Goal: Task Accomplishment & Management: Use online tool/utility

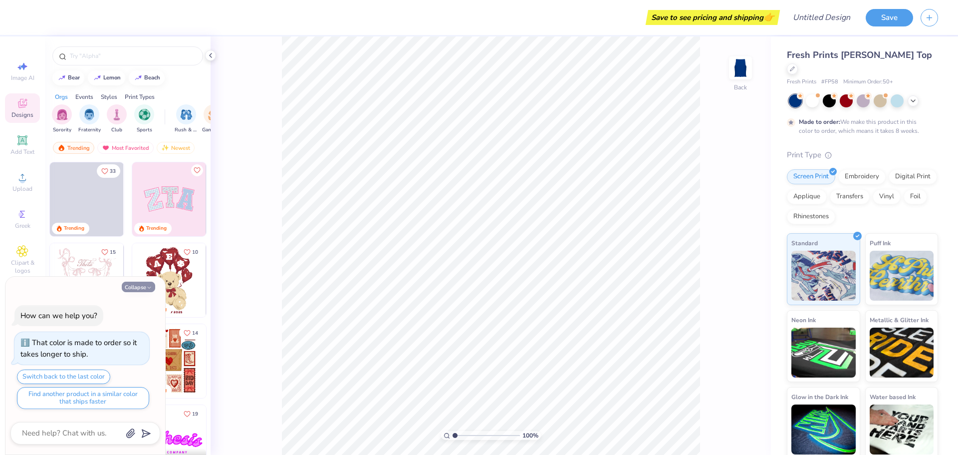
click at [141, 288] on button "Collapse" at bounding box center [138, 286] width 33 height 10
type textarea "x"
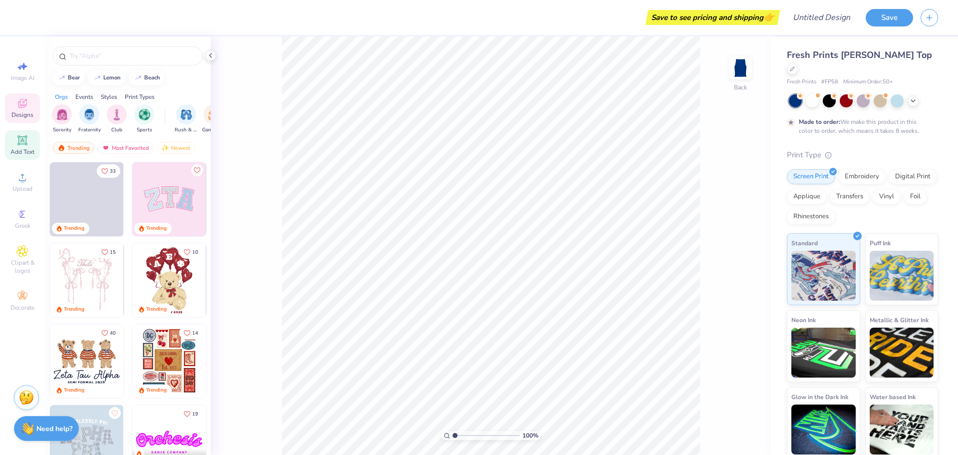
click at [18, 148] on span "Add Text" at bounding box center [22, 152] width 24 height 8
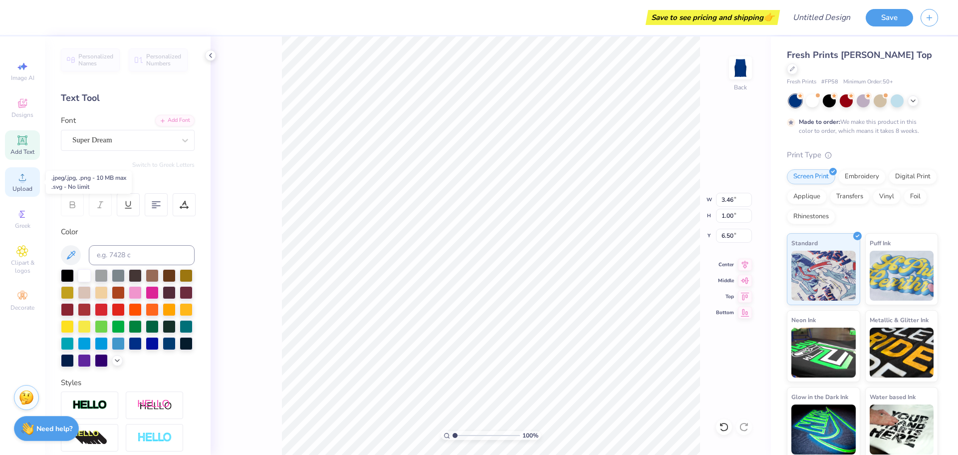
click at [28, 185] on span "Upload" at bounding box center [22, 189] width 20 height 8
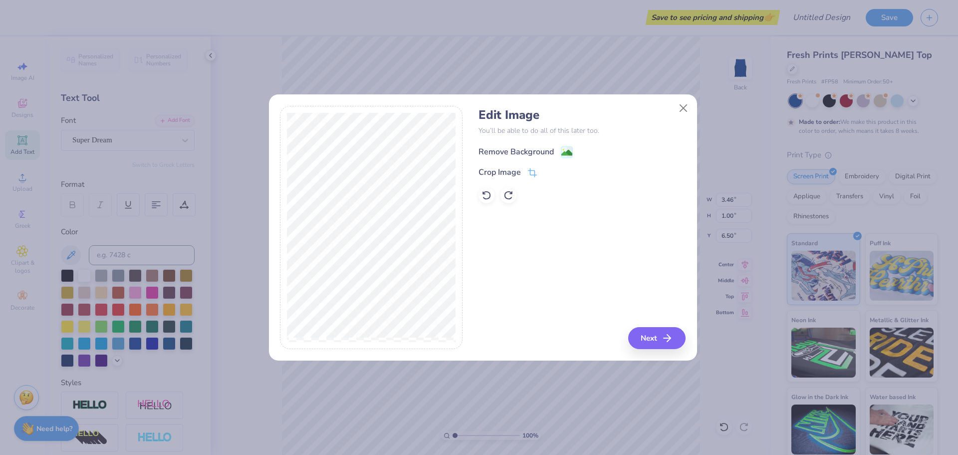
click at [531, 152] on div "Remove Background" at bounding box center [516, 152] width 75 height 12
click at [661, 341] on button "Next" at bounding box center [658, 338] width 57 height 22
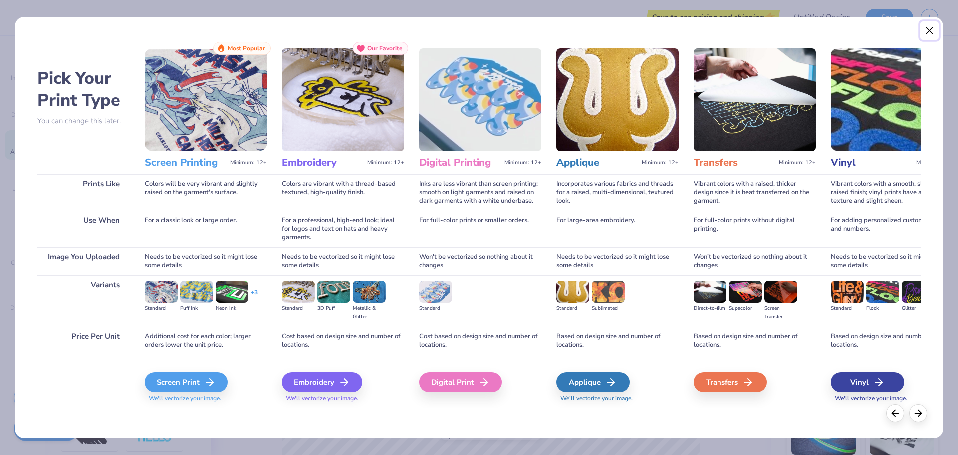
click at [924, 35] on button "Close" at bounding box center [929, 30] width 19 height 19
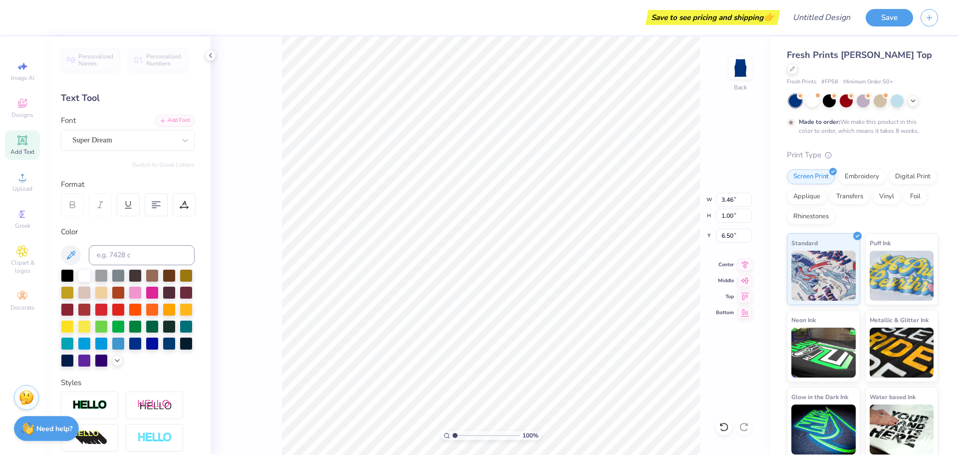
scroll to position [8, 1]
click at [19, 191] on span "Upload" at bounding box center [22, 189] width 20 height 8
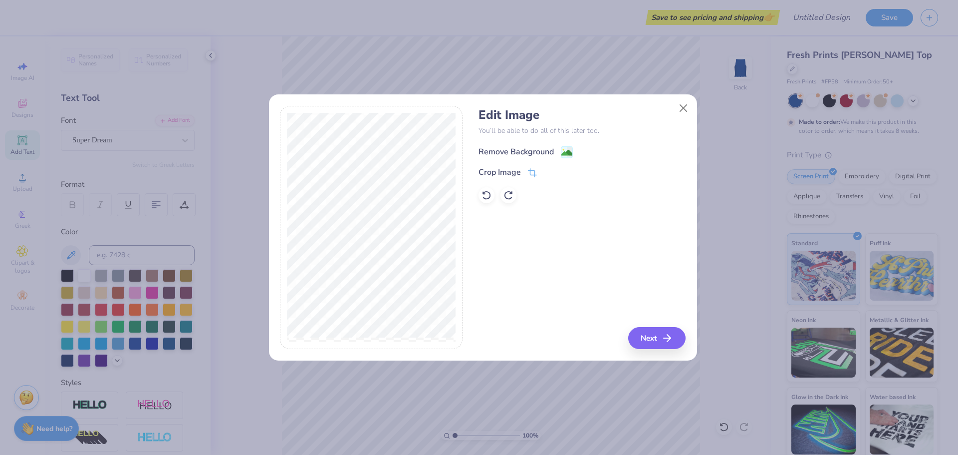
click at [559, 151] on div "Remove Background" at bounding box center [526, 152] width 94 height 12
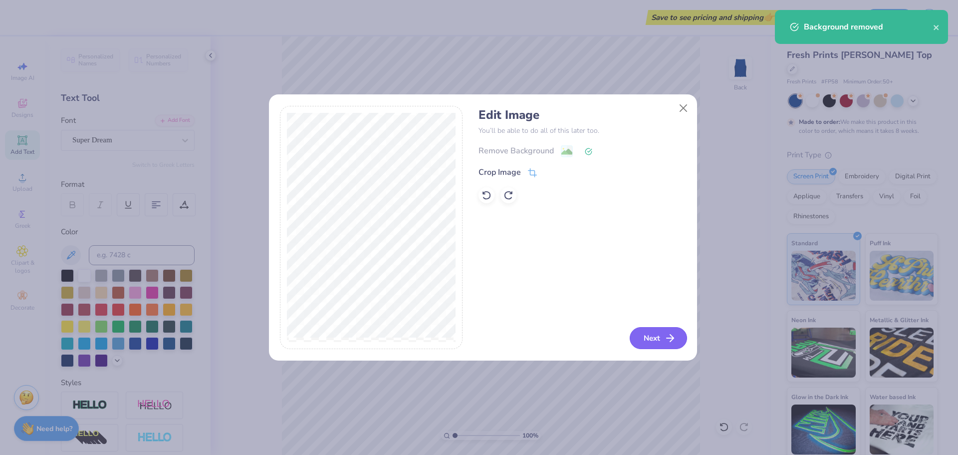
click at [655, 333] on button "Next" at bounding box center [658, 338] width 57 height 22
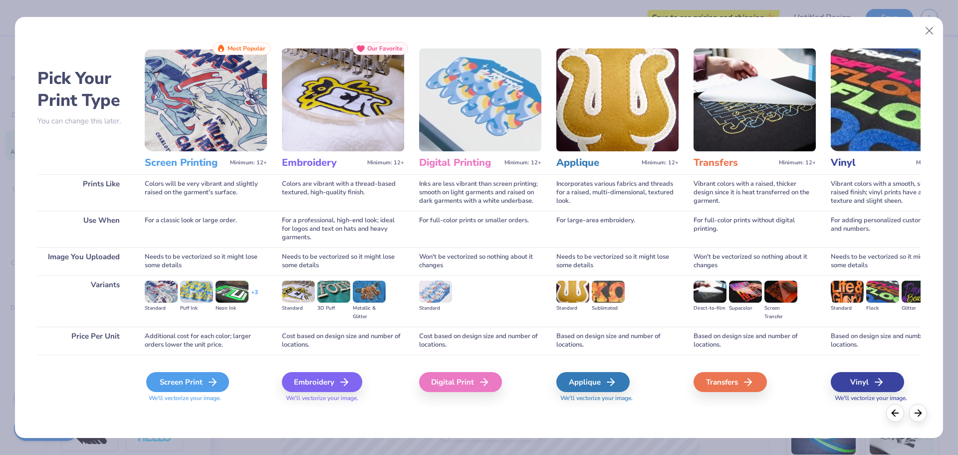
click at [186, 375] on div "Screen Print" at bounding box center [187, 382] width 83 height 20
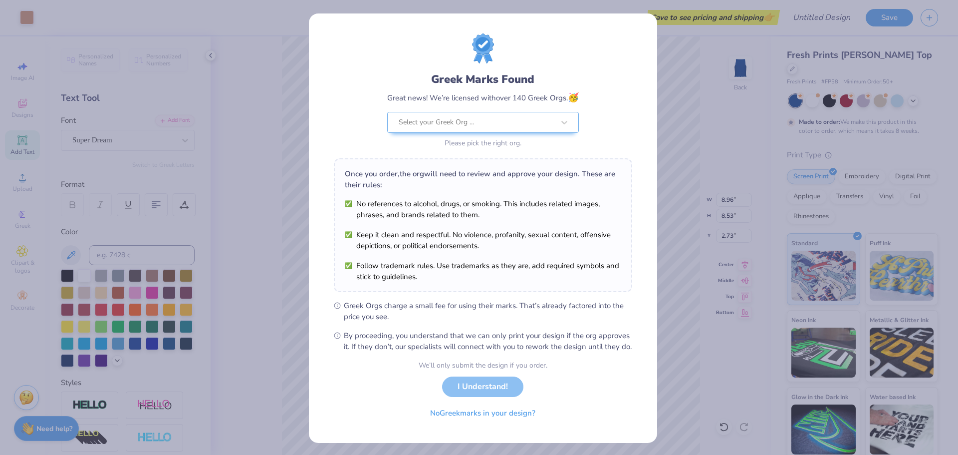
click at [504, 404] on div "We’ll only submit the design if you order. I Understand! No Greek marks in your…" at bounding box center [483, 391] width 129 height 63
click at [497, 387] on div "We’ll only submit the design if you order. I Understand! No Greek marks in your…" at bounding box center [483, 391] width 129 height 63
click at [493, 398] on div "We’ll only submit the design if you order. I Understand! No Greek marks in your…" at bounding box center [483, 391] width 129 height 63
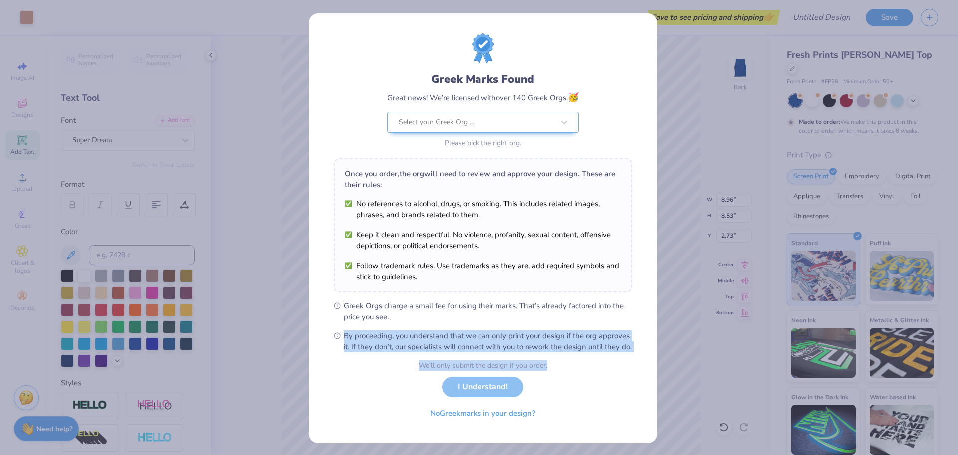
drag, startPoint x: 493, startPoint y: 398, endPoint x: 781, endPoint y: 323, distance: 297.5
click at [781, 323] on div "Greek Marks Found Great news! We’re licensed with over 140 Greek Orgs. 🥳 Select…" at bounding box center [479, 227] width 958 height 455
click at [761, 390] on div "Greek Marks Found Great news! We’re licensed with over 140 Greek Orgs. 🥳 Select…" at bounding box center [479, 227] width 958 height 455
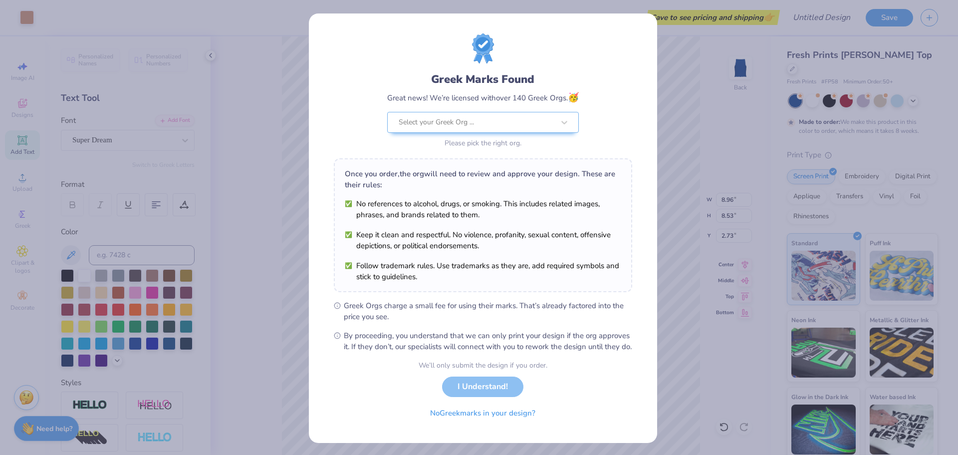
scroll to position [13, 0]
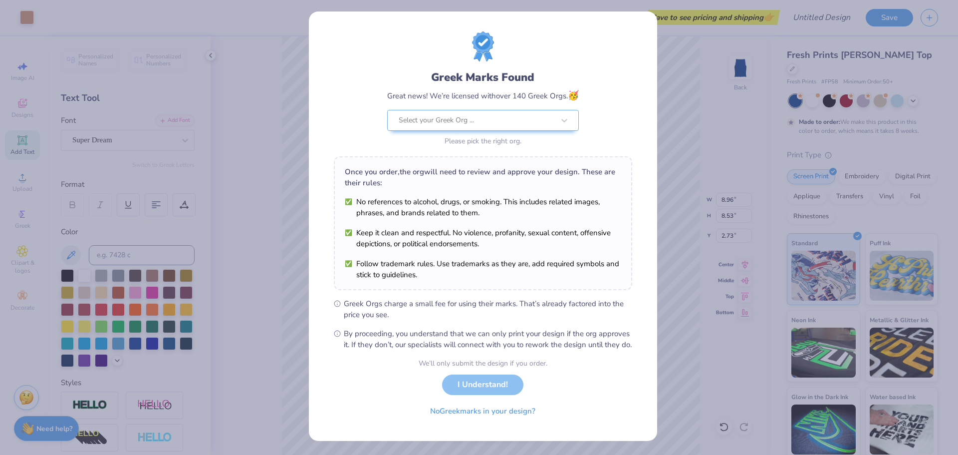
click at [506, 386] on div "We’ll only submit the design if you order. I Understand! No Greek marks in your…" at bounding box center [483, 389] width 129 height 63
click at [449, 380] on div "We’ll only submit the design if you order. I Understand! No Greek marks in your…" at bounding box center [483, 389] width 129 height 63
click at [443, 406] on button "No Greek marks in your design?" at bounding box center [483, 408] width 122 height 20
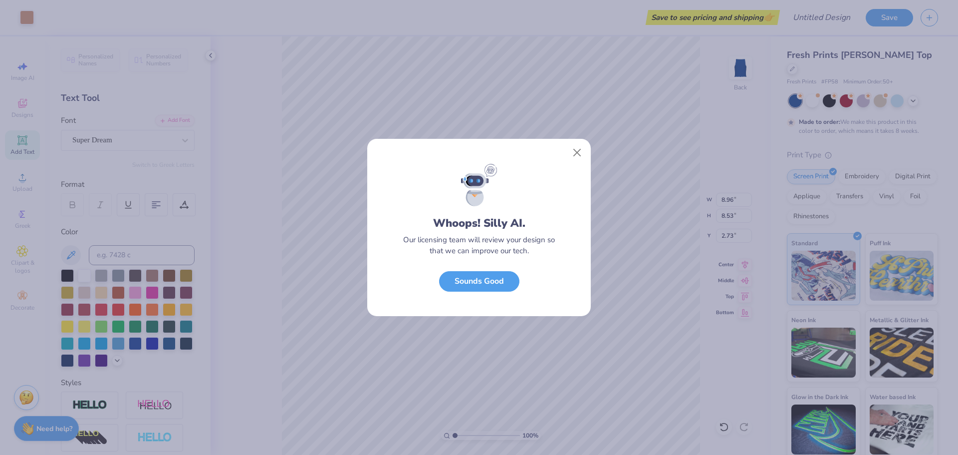
scroll to position [0, 0]
click at [498, 279] on button "Sounds Good" at bounding box center [479, 278] width 80 height 20
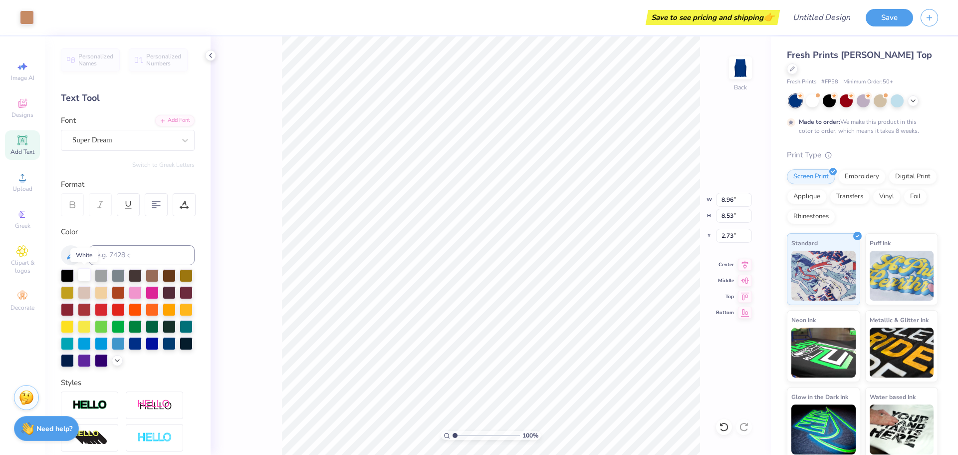
click at [85, 274] on div at bounding box center [84, 274] width 13 height 13
click at [83, 273] on div at bounding box center [84, 274] width 13 height 13
type input "3.41"
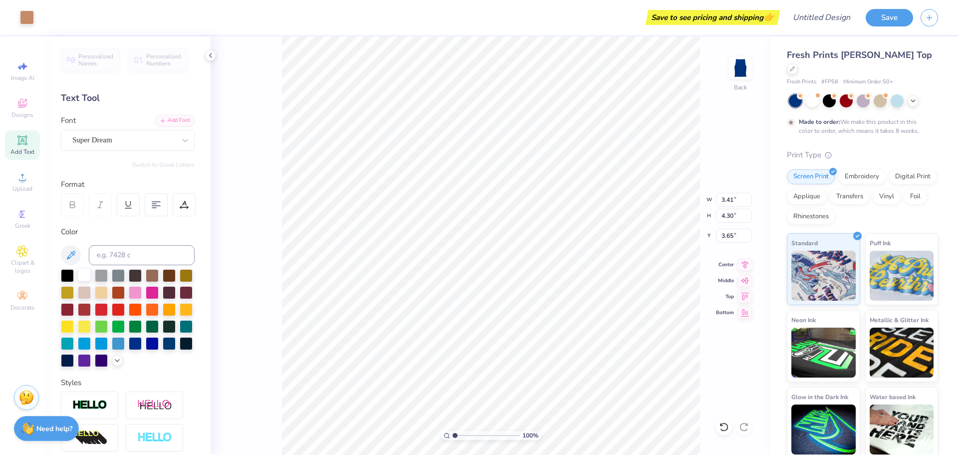
type input "4.30"
type input "3.65"
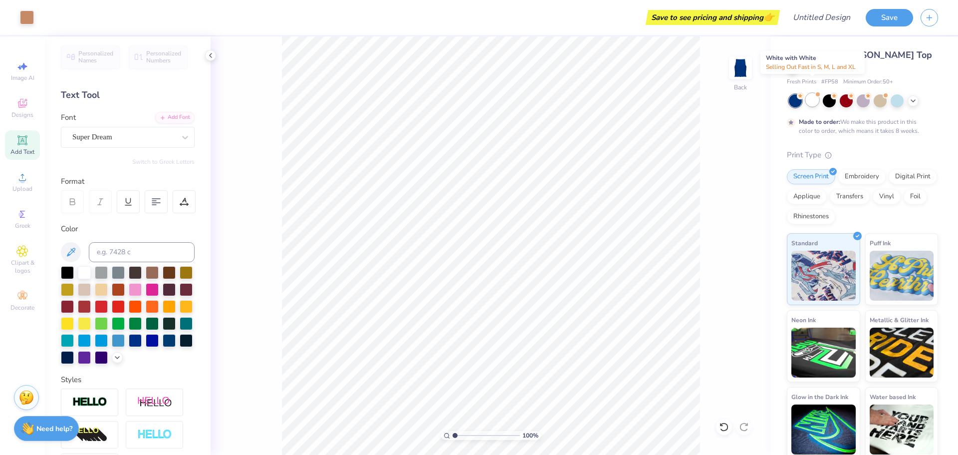
click at [808, 93] on div at bounding box center [812, 99] width 13 height 13
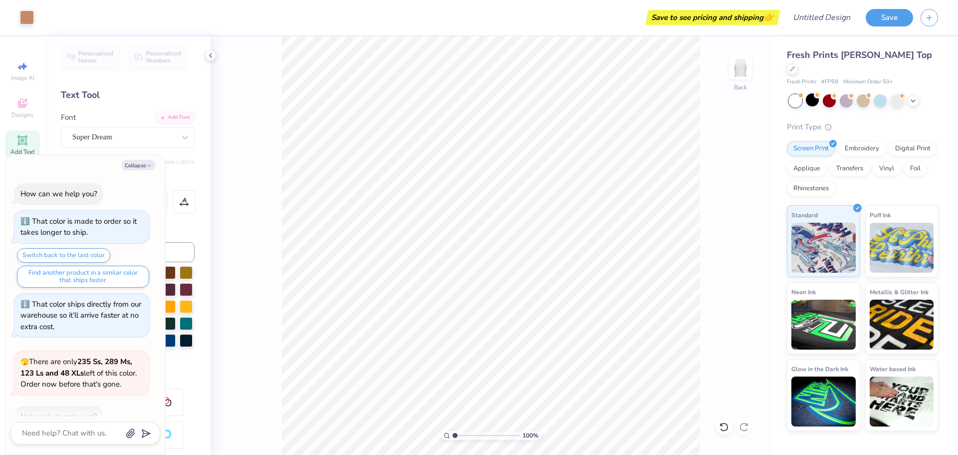
scroll to position [188, 0]
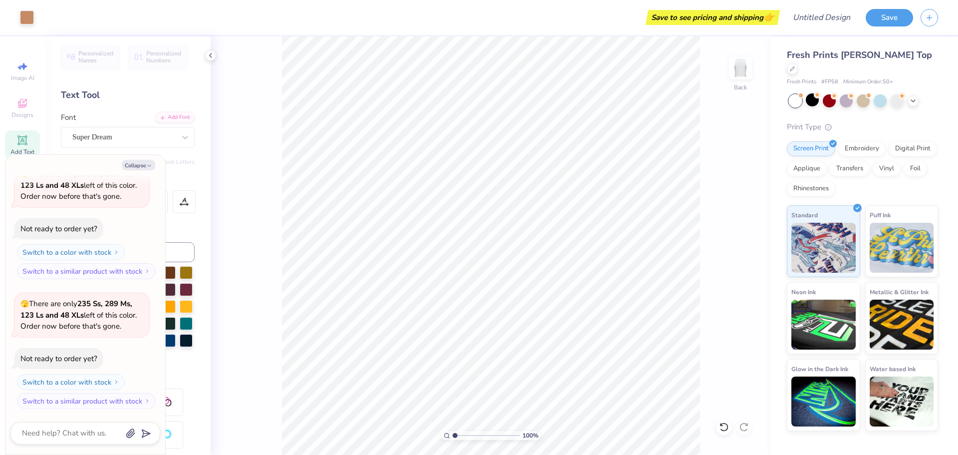
click at [259, 151] on div "100 % Back" at bounding box center [491, 245] width 560 height 418
click at [133, 162] on button "Collapse" at bounding box center [138, 165] width 33 height 10
type textarea "x"
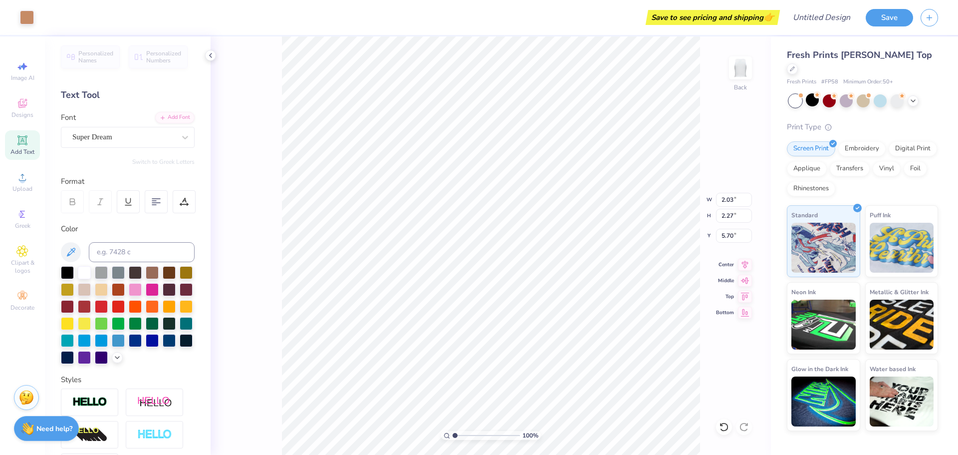
type input "0.33"
type input "0.46"
type input "8.73"
type input "0.40"
type input "0.44"
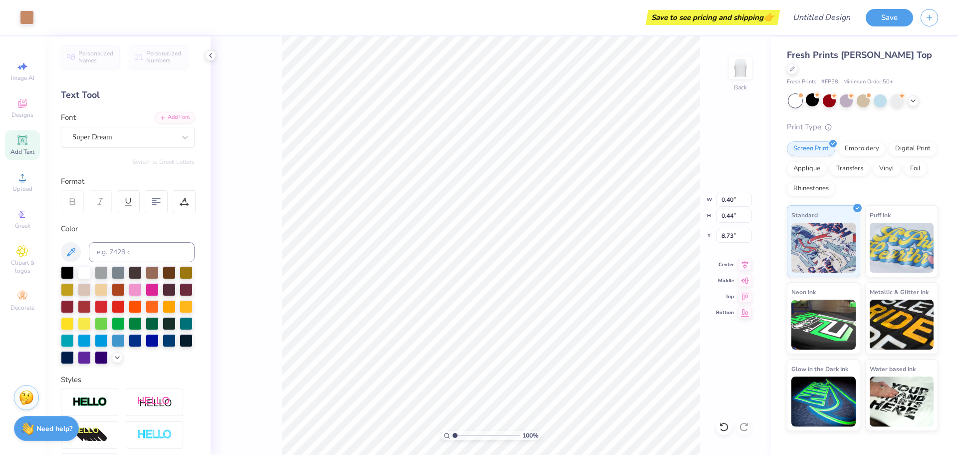
type input "0.24"
type input "0.34"
type input "9.16"
type input "0.30"
type input "0.37"
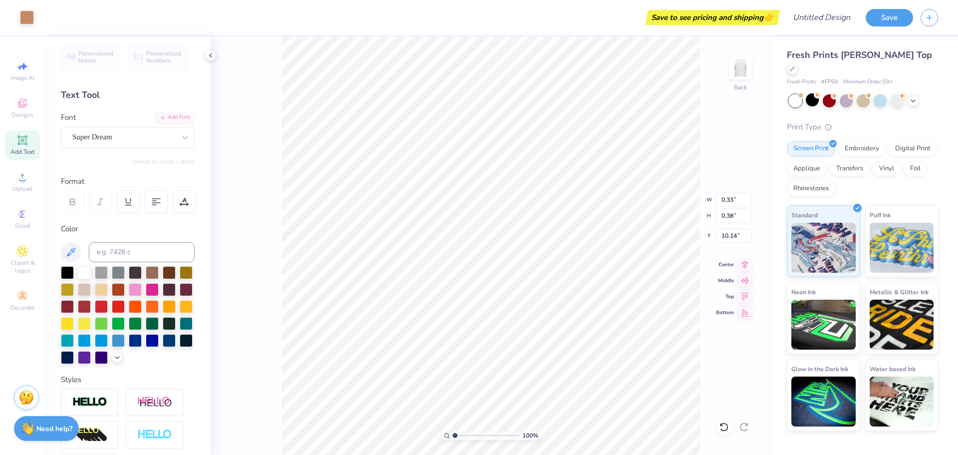
type input "9.95"
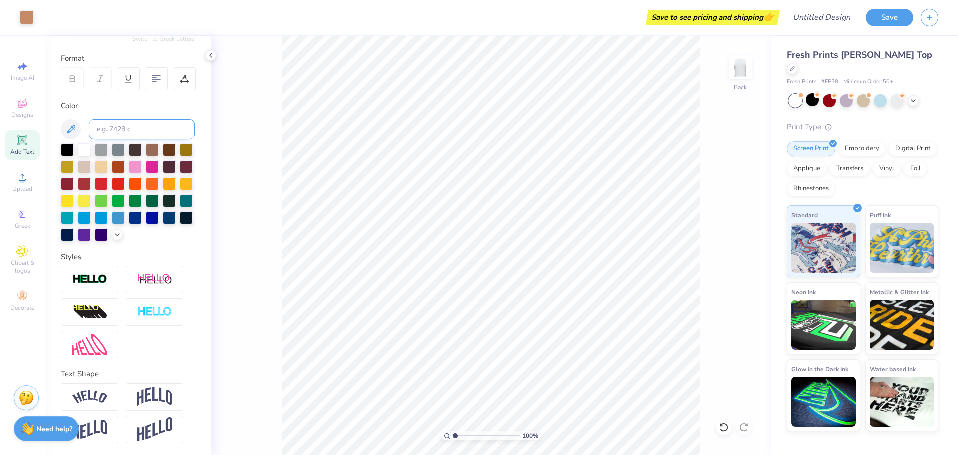
scroll to position [0, 0]
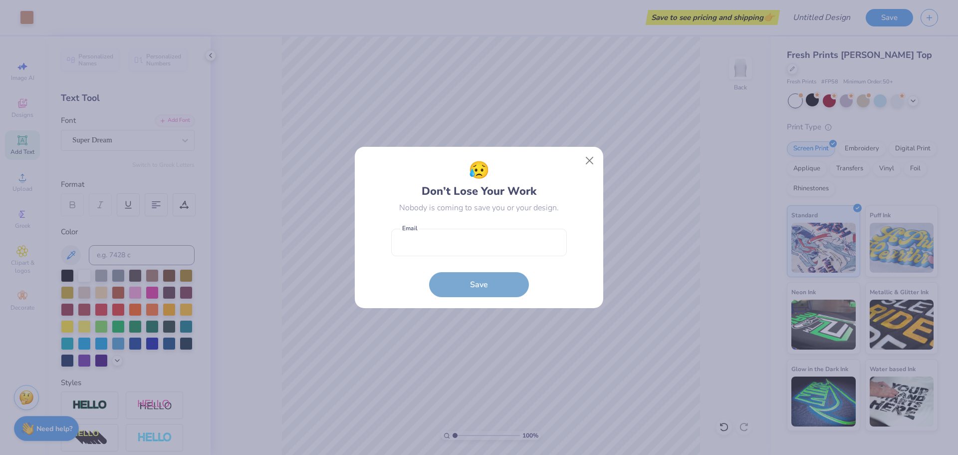
click at [569, 341] on div "😥 Don’t Lose Your Work Nobody is coming to save you or your design. Email is a …" at bounding box center [479, 227] width 958 height 455
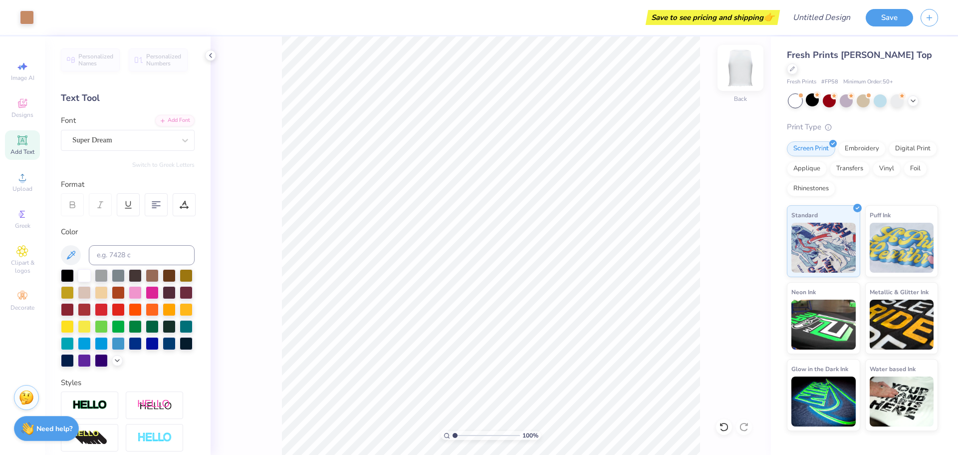
click at [743, 68] on img at bounding box center [741, 68] width 40 height 40
click at [25, 187] on span "Upload" at bounding box center [22, 189] width 20 height 8
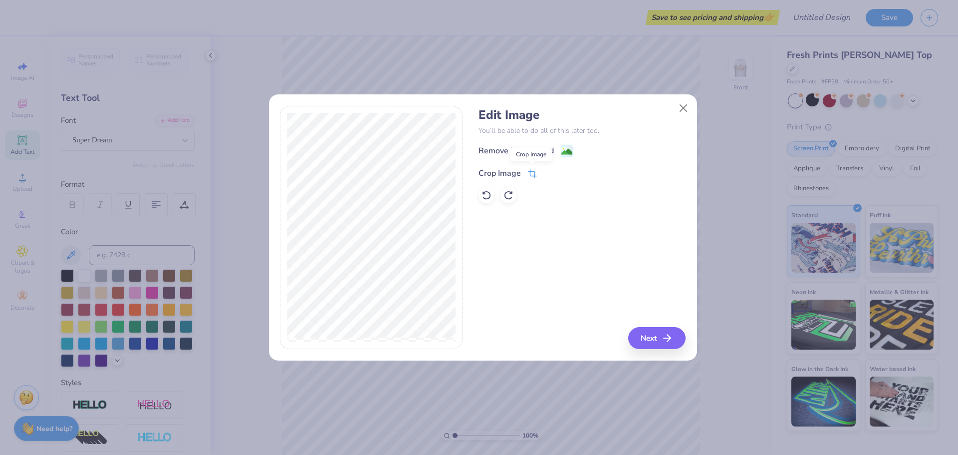
click at [534, 170] on icon at bounding box center [532, 173] width 9 height 9
click at [531, 151] on div "Remove Background Crop Image" at bounding box center [582, 174] width 207 height 58
click at [563, 153] on div "Remove Background Crop Image" at bounding box center [582, 174] width 207 height 58
click at [653, 343] on div "Edit Image You’ll be able to do all of this later too. Remove Background Crop I…" at bounding box center [582, 228] width 207 height 244
drag, startPoint x: 547, startPoint y: 297, endPoint x: 529, endPoint y: 277, distance: 26.9
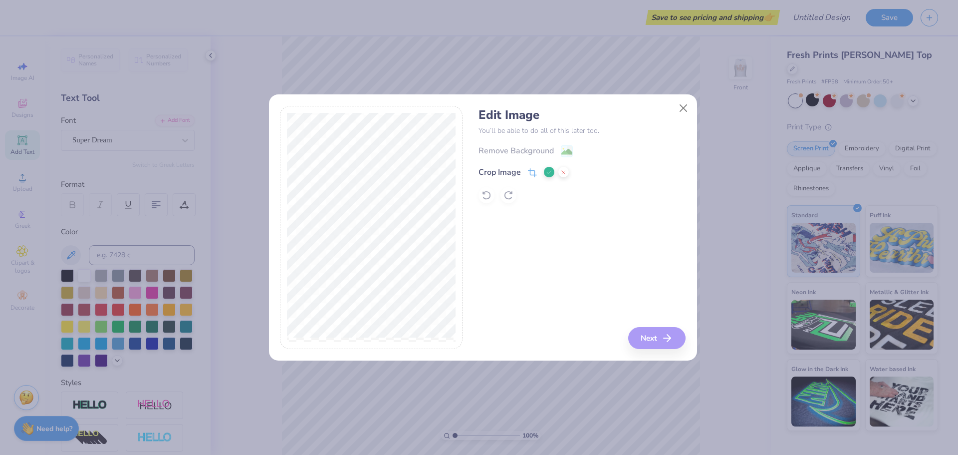
click at [529, 277] on div "Edit Image You’ll be able to do all of this later too. Remove Background Crop I…" at bounding box center [582, 228] width 207 height 244
drag, startPoint x: 534, startPoint y: 179, endPoint x: 549, endPoint y: 178, distance: 14.5
click at [549, 178] on div "Remove Background Crop Image" at bounding box center [582, 174] width 207 height 58
click at [548, 179] on div "Remove Background Crop Image" at bounding box center [582, 174] width 207 height 58
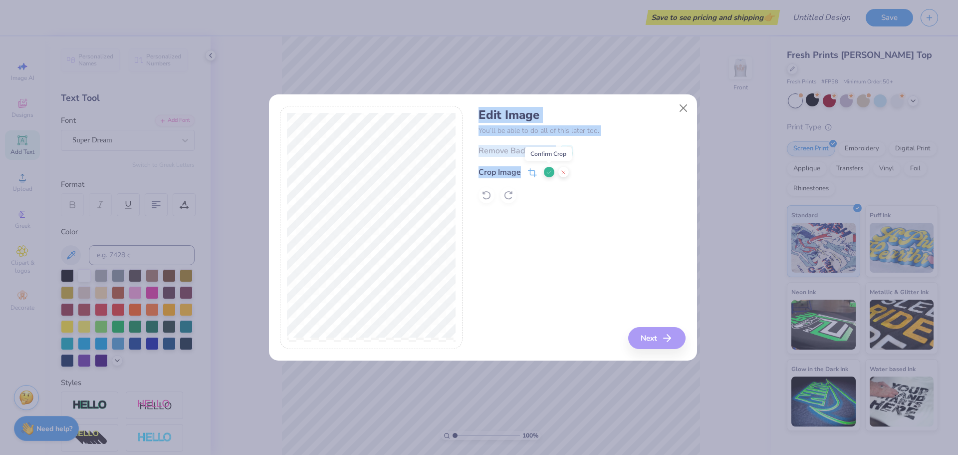
click at [547, 175] on button at bounding box center [549, 172] width 10 height 10
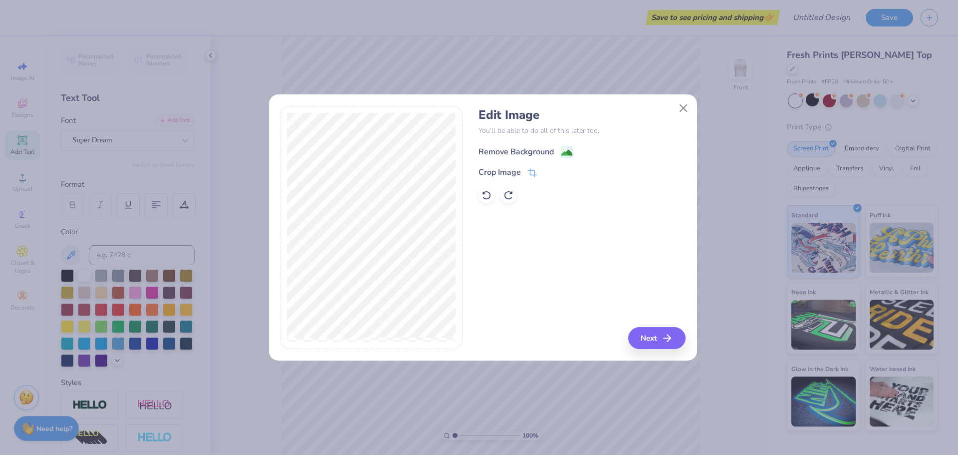
click at [551, 152] on div "Remove Background" at bounding box center [516, 152] width 75 height 12
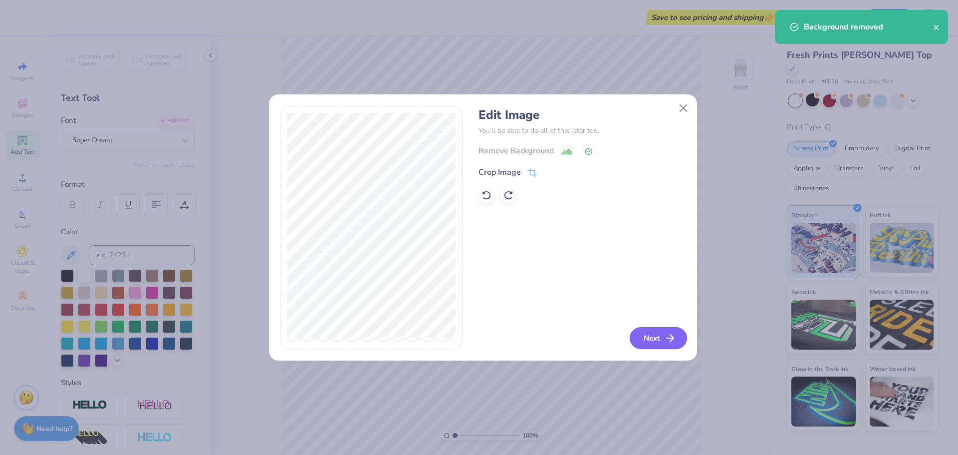
click at [655, 339] on button "Next" at bounding box center [658, 338] width 57 height 22
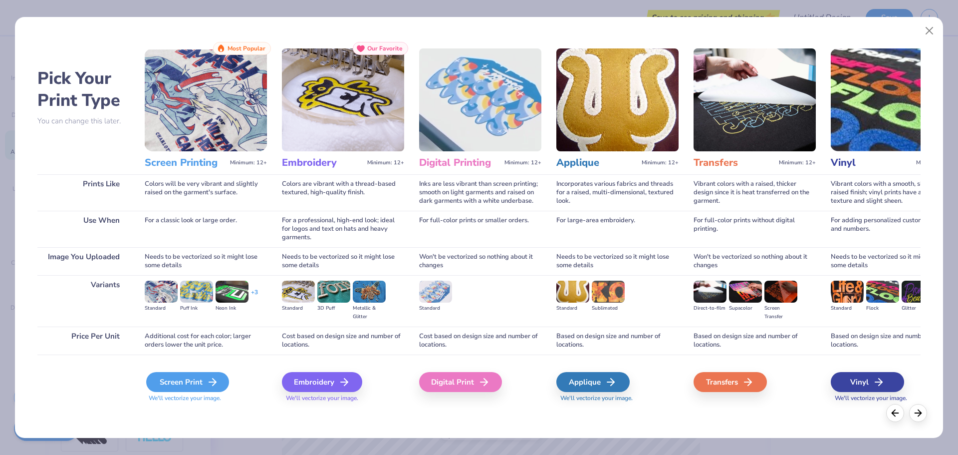
click at [187, 383] on div "Screen Print" at bounding box center [187, 382] width 83 height 20
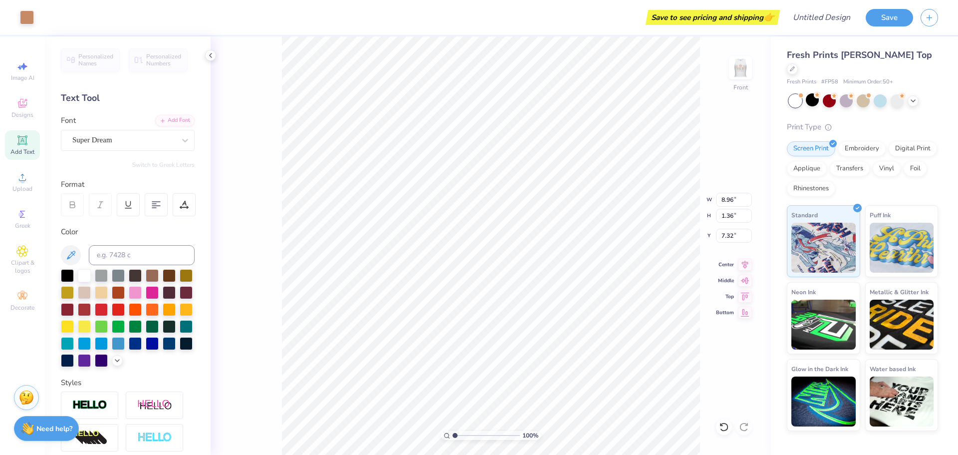
type input "2.56"
type input "12.92"
click at [741, 75] on img at bounding box center [741, 68] width 40 height 40
click at [741, 75] on img at bounding box center [741, 68] width 20 height 20
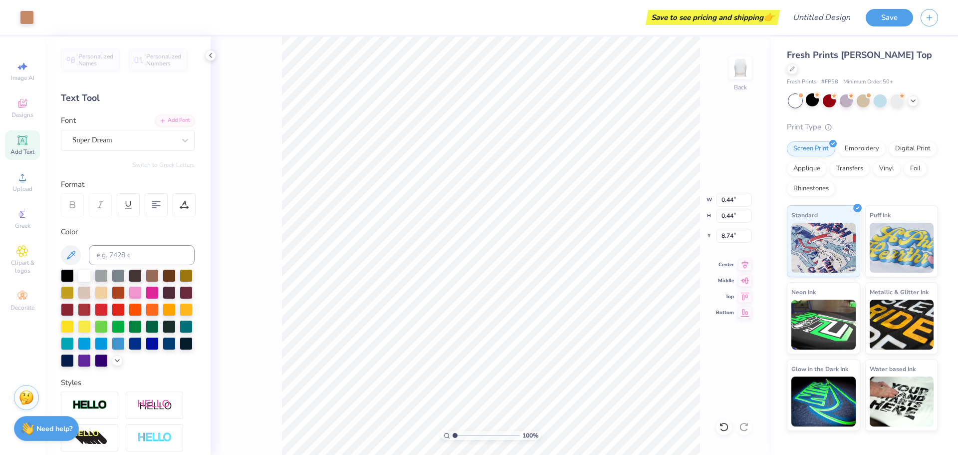
type input "8.95"
click at [27, 183] on icon at bounding box center [22, 177] width 12 height 12
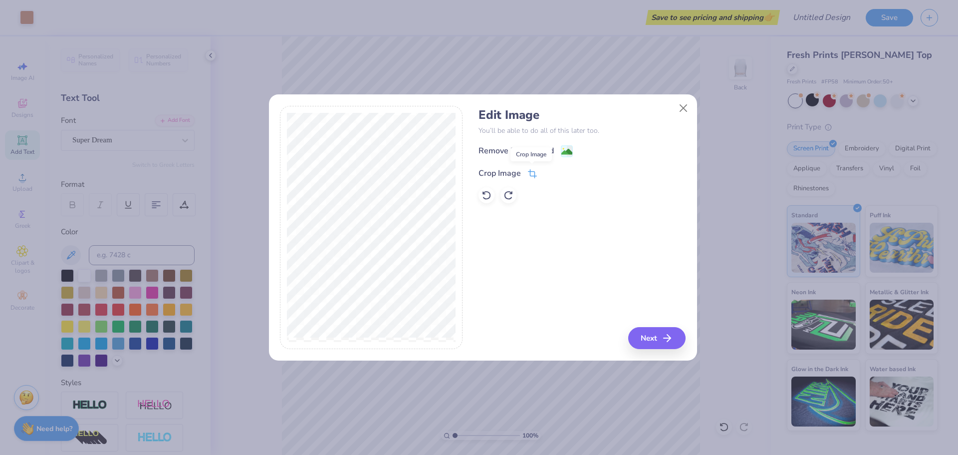
click at [530, 172] on icon at bounding box center [531, 175] width 6 height 6
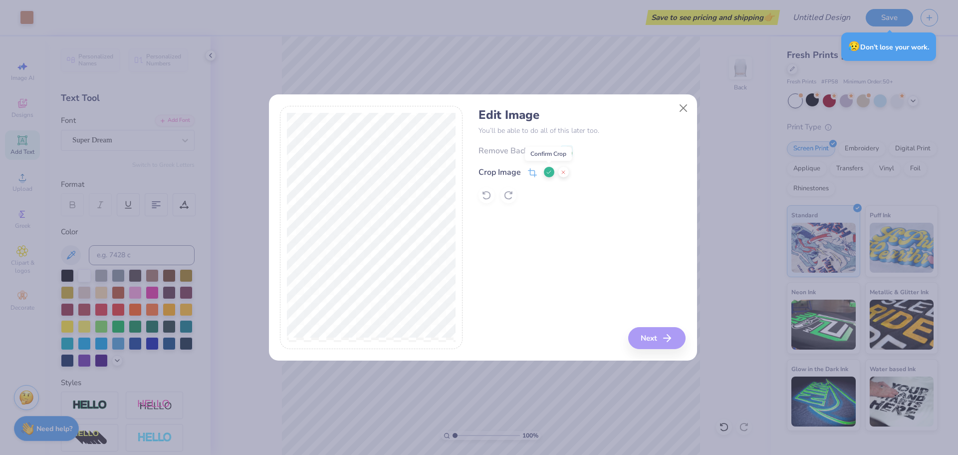
click at [546, 172] on icon at bounding box center [549, 172] width 6 height 6
click at [534, 149] on div "Remove Background" at bounding box center [516, 152] width 75 height 12
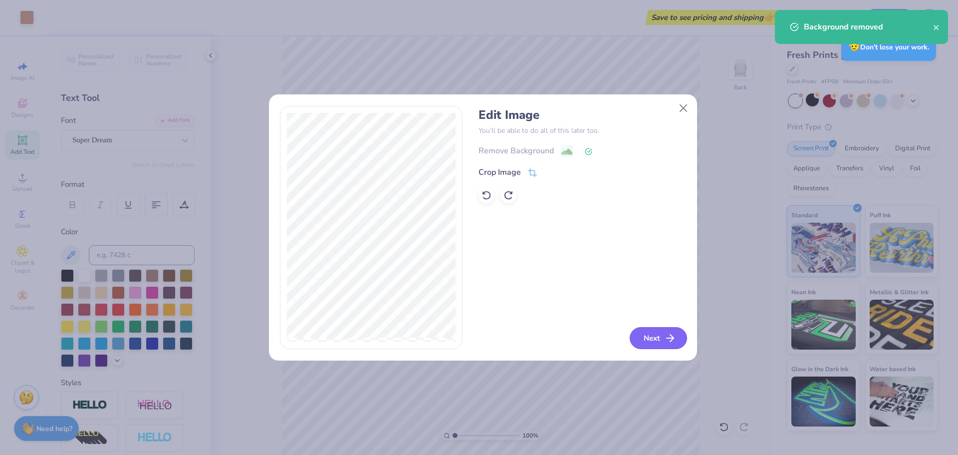
click at [649, 344] on button "Next" at bounding box center [658, 338] width 57 height 22
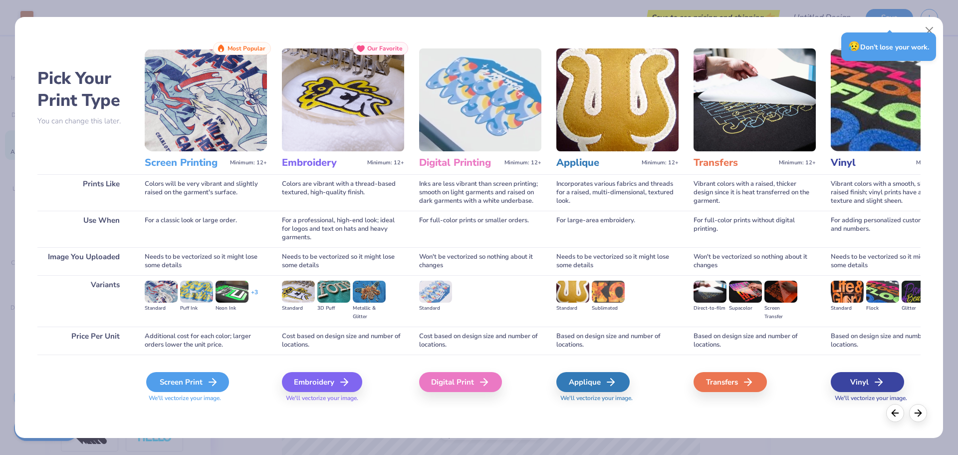
click at [215, 386] on icon at bounding box center [213, 382] width 12 height 12
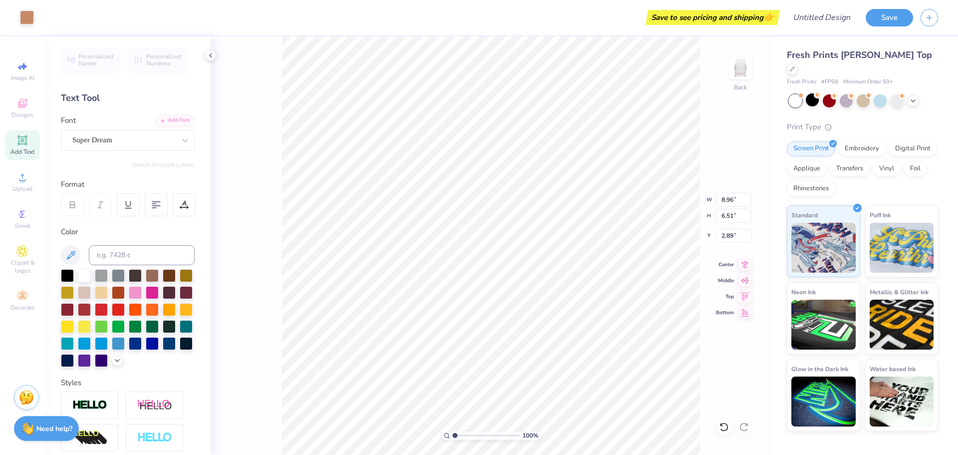
type input "2.89"
click at [858, 93] on div at bounding box center [863, 99] width 13 height 13
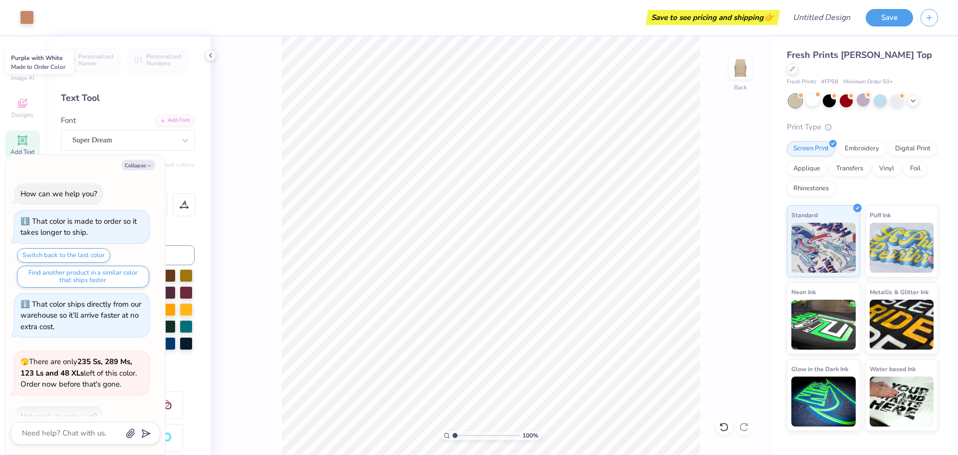
scroll to position [317, 0]
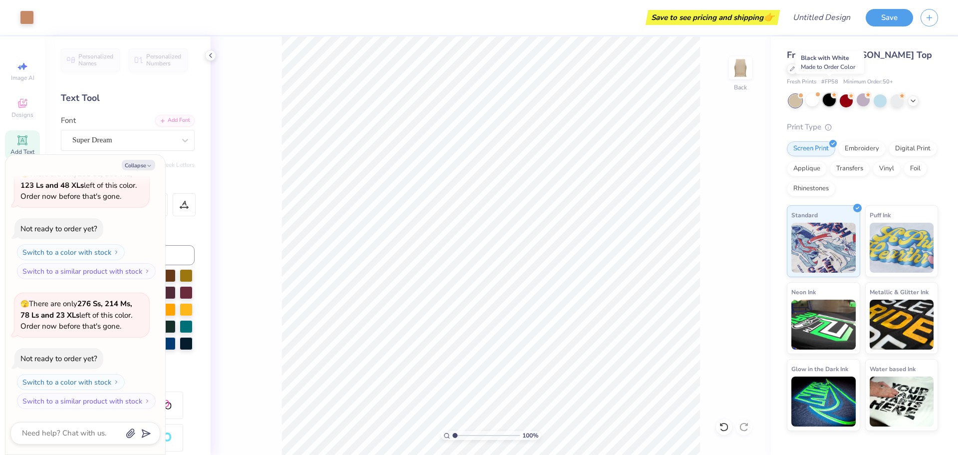
click at [829, 93] on div at bounding box center [829, 99] width 13 height 13
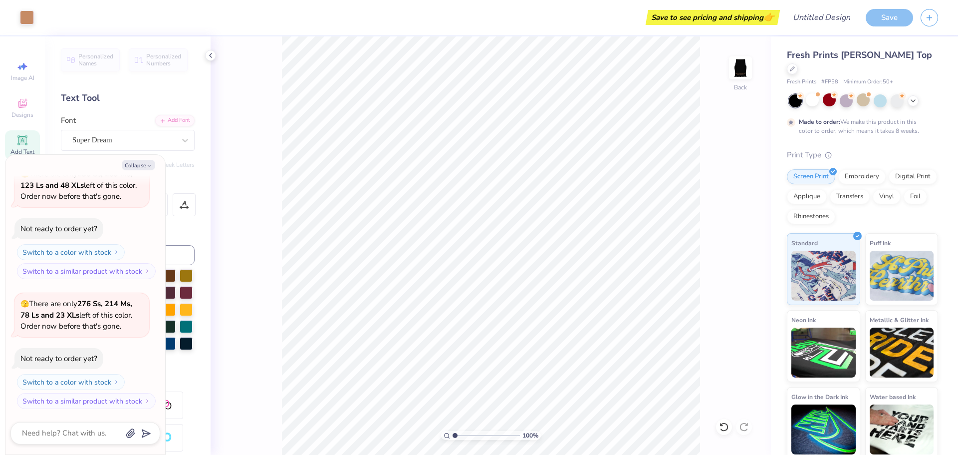
scroll to position [400, 0]
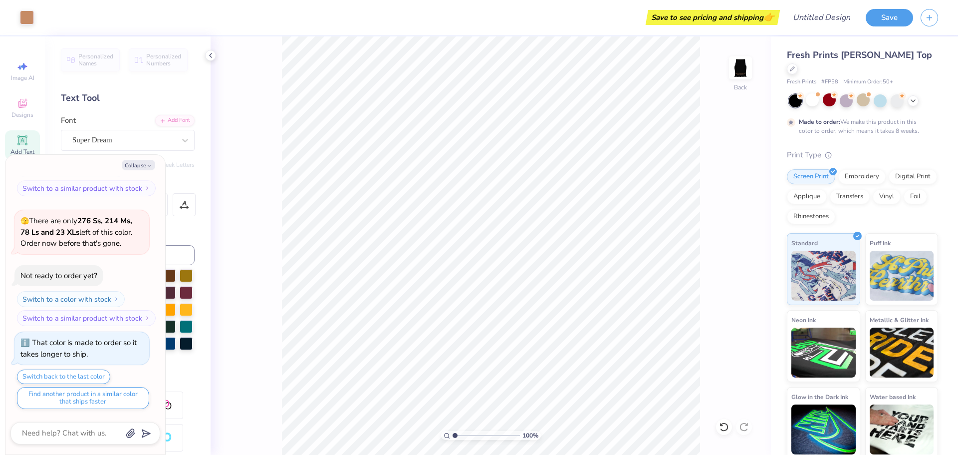
click at [274, 241] on div "100 % Back" at bounding box center [491, 245] width 560 height 418
click at [230, 334] on div "100 % Back" at bounding box center [491, 245] width 560 height 418
click at [55, 56] on div "Personalized Names Personalized Numbers Text Tool Add Font Font Super Dream Swi…" at bounding box center [128, 245] width 166 height 418
click at [250, 157] on div "100 % Back" at bounding box center [491, 245] width 560 height 418
click at [740, 63] on img at bounding box center [741, 68] width 40 height 40
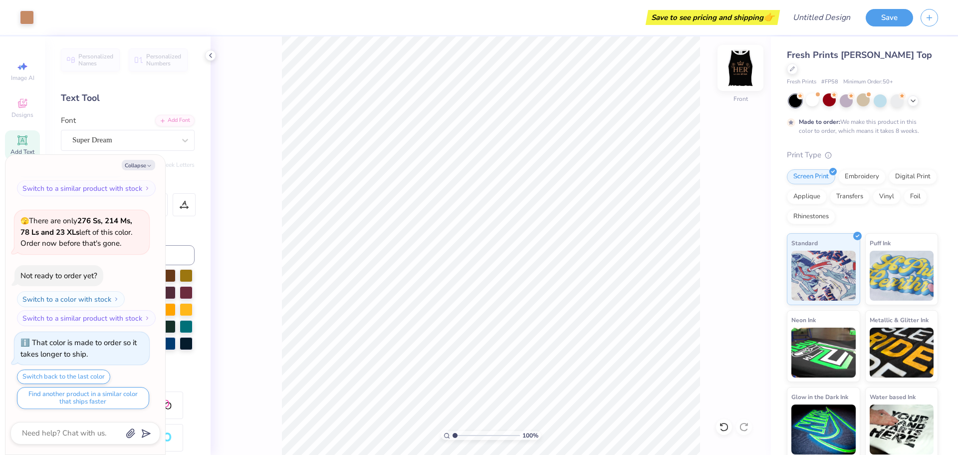
click at [734, 63] on img at bounding box center [741, 68] width 40 height 40
type textarea "x"
